Goal: Communication & Community: Share content

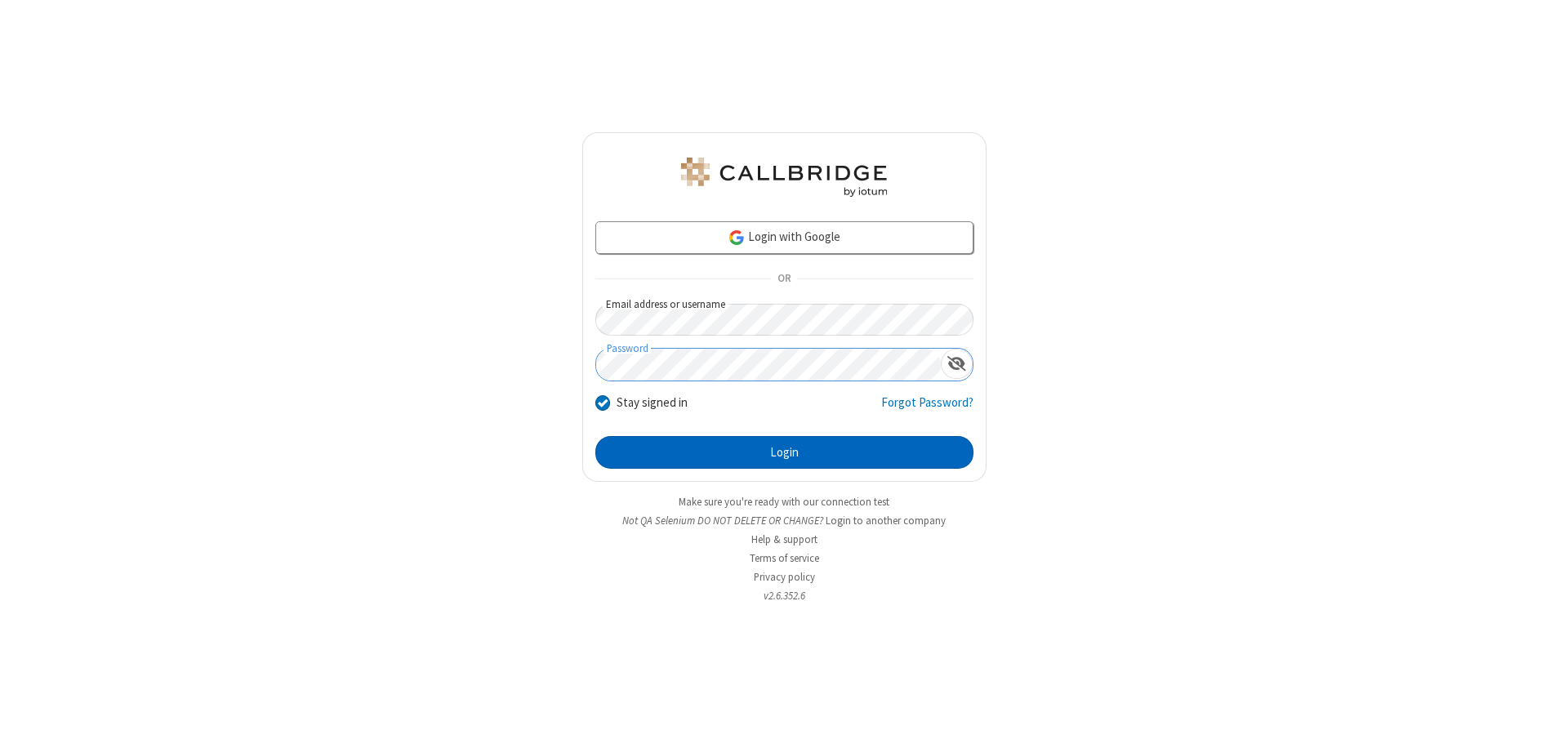
click at [784, 452] on button "Login" at bounding box center [784, 452] width 378 height 33
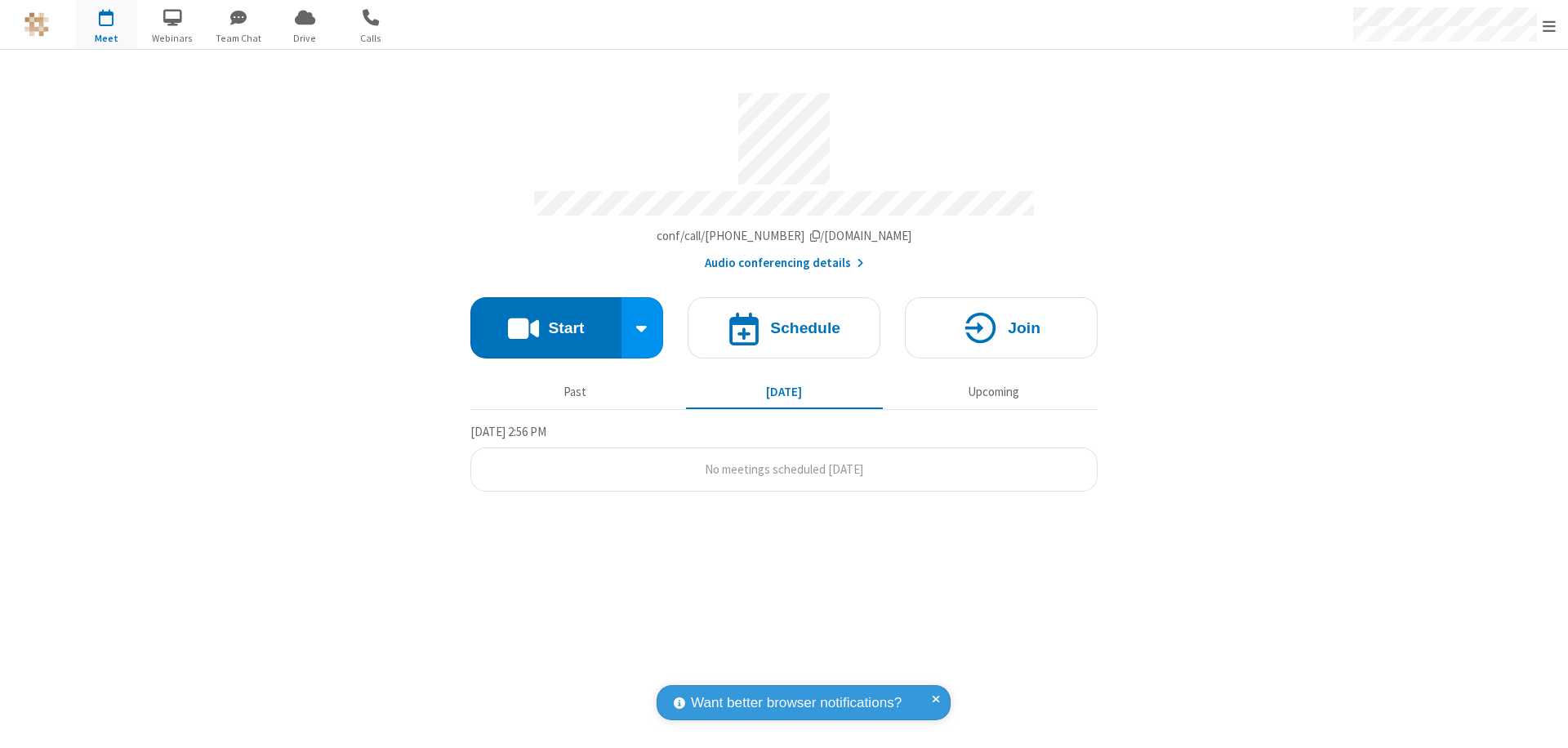
click at [546, 320] on button "Start" at bounding box center [546, 327] width 151 height 61
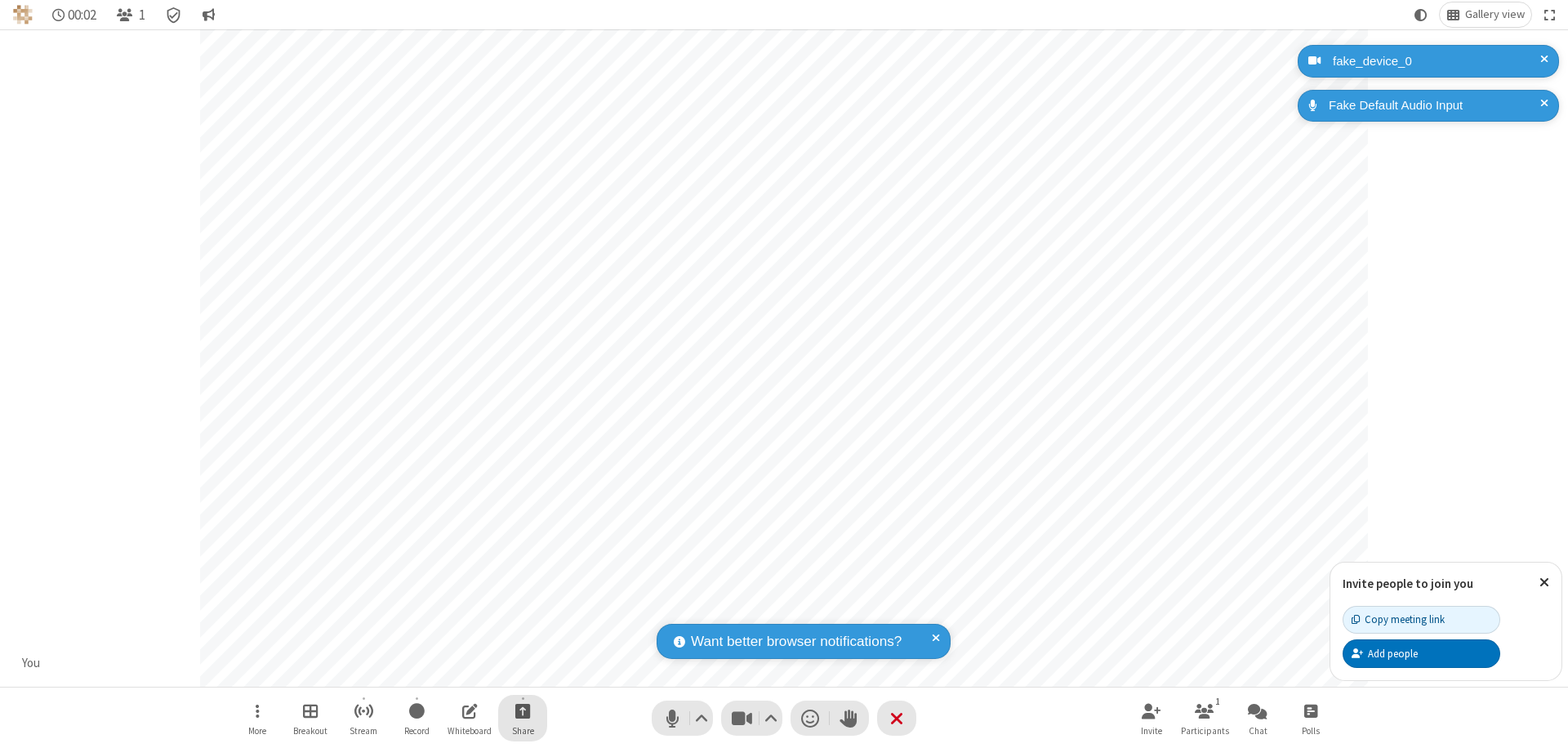
click at [522, 710] on span "Start sharing" at bounding box center [523, 710] width 15 height 20
click at [522, 610] on span "Share additional camera" at bounding box center [532, 615] width 121 height 14
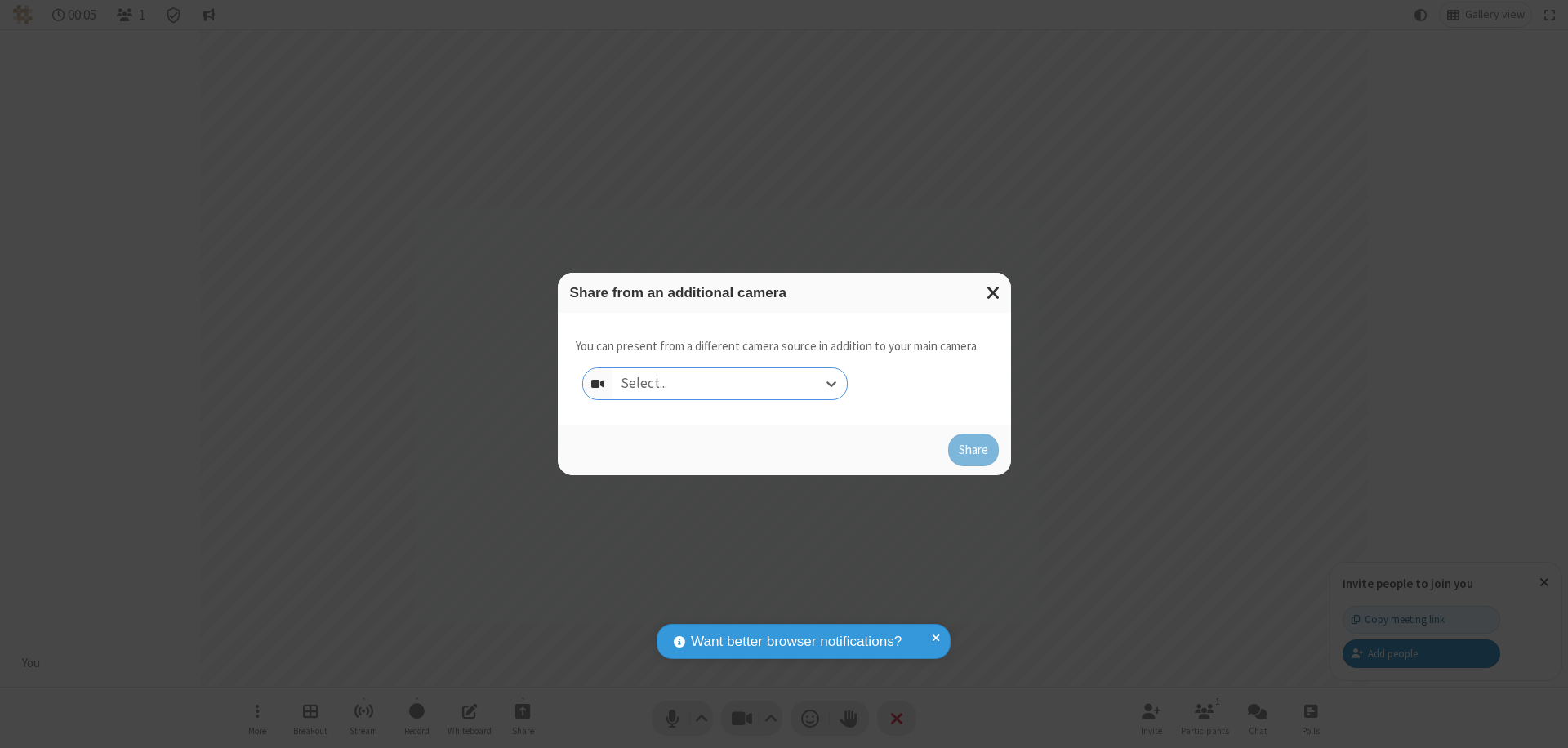
click at [729, 384] on div "Select..." at bounding box center [729, 384] width 234 height 31
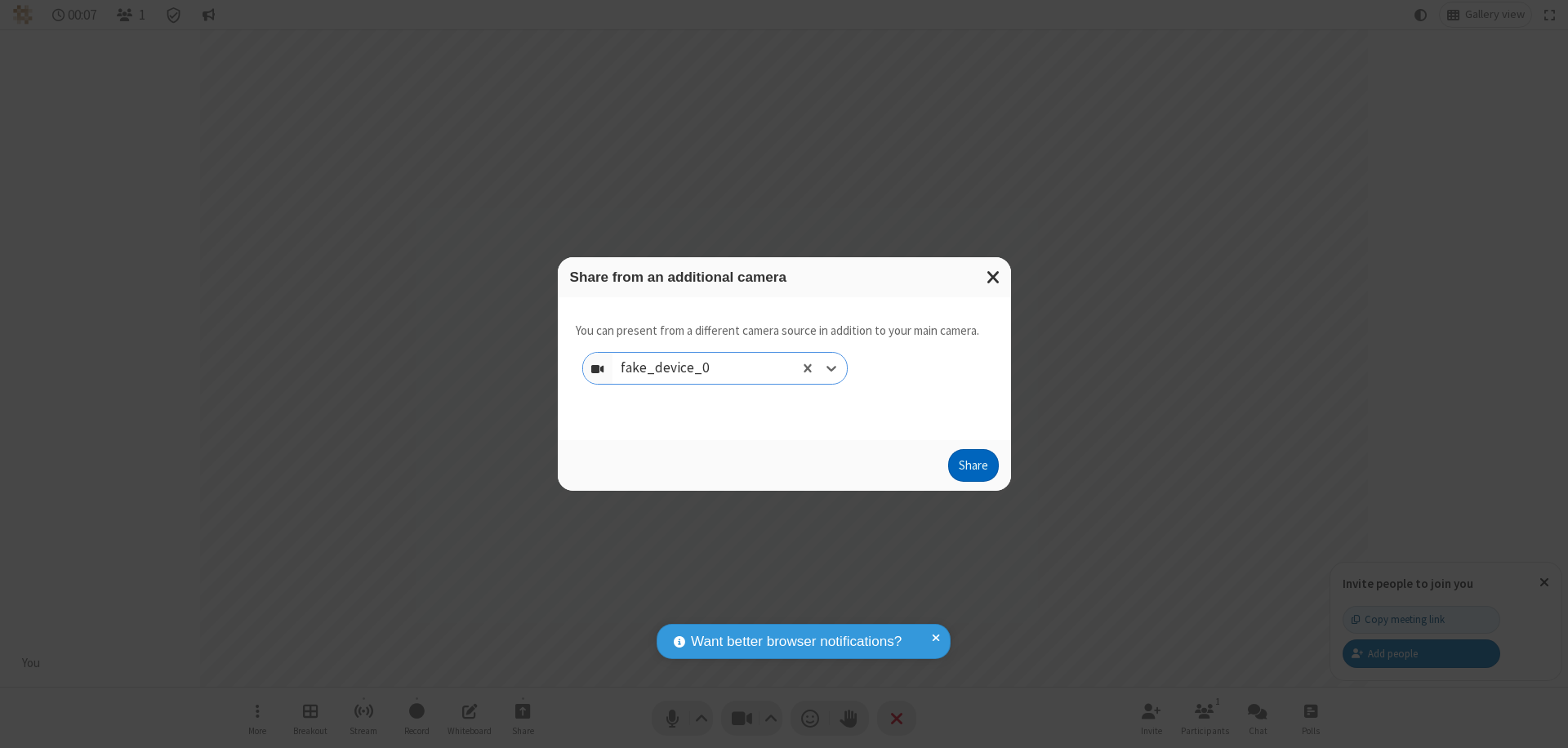
click at [973, 468] on button "Share" at bounding box center [973, 465] width 50 height 33
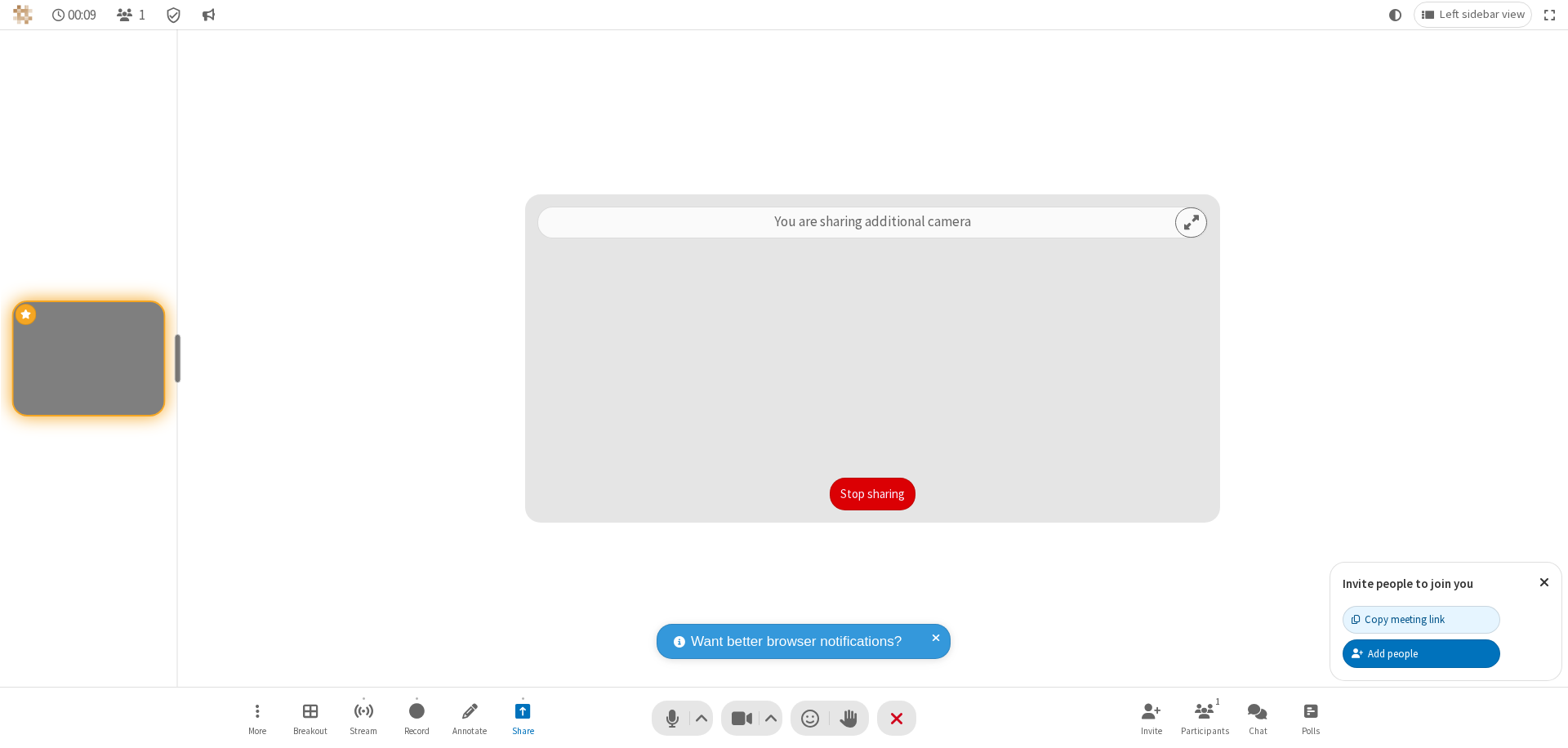
click at [873, 494] on button "Stop sharing" at bounding box center [873, 494] width 86 height 33
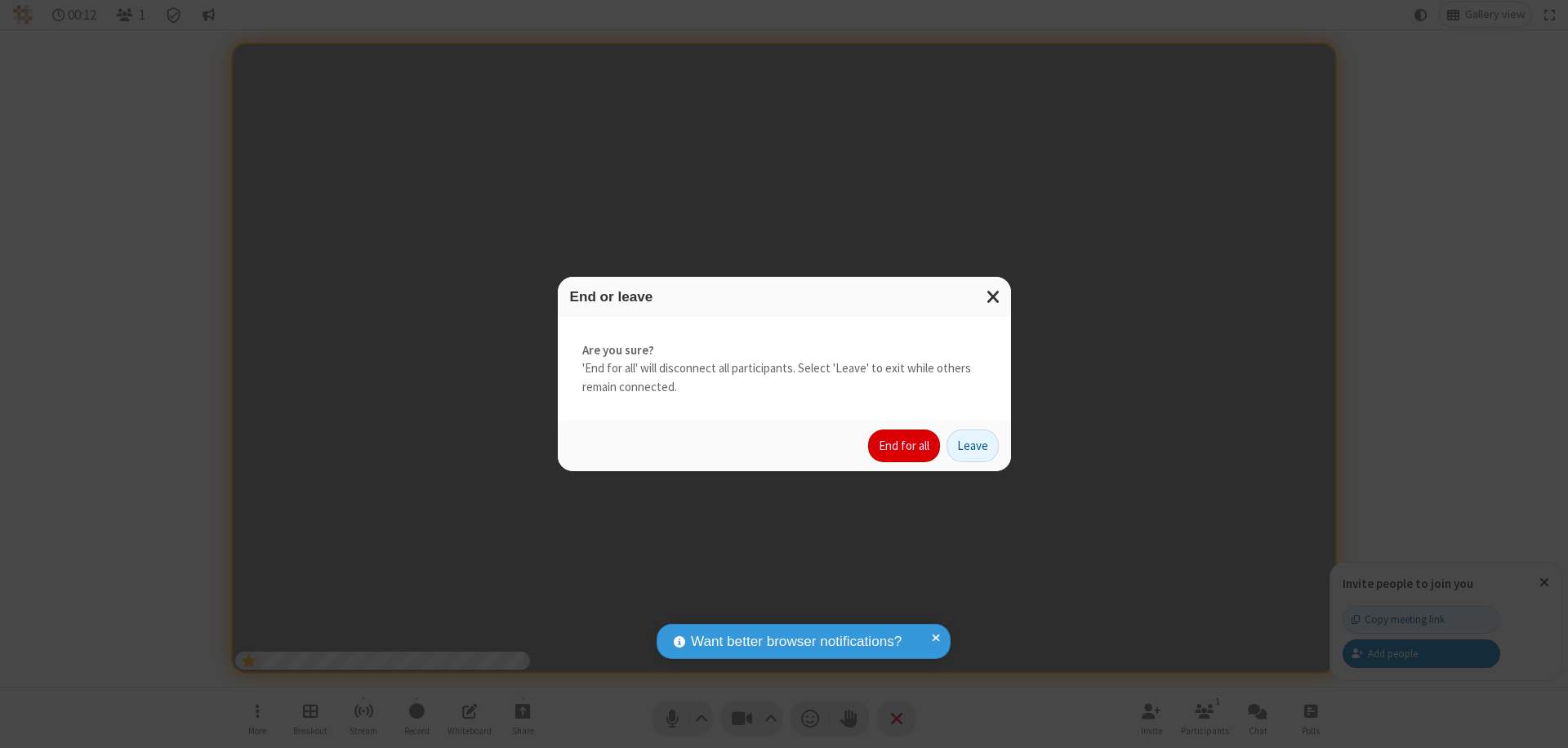
click at [905, 446] on button "End for all" at bounding box center [905, 446] width 72 height 33
